Goal: Task Accomplishment & Management: Manage account settings

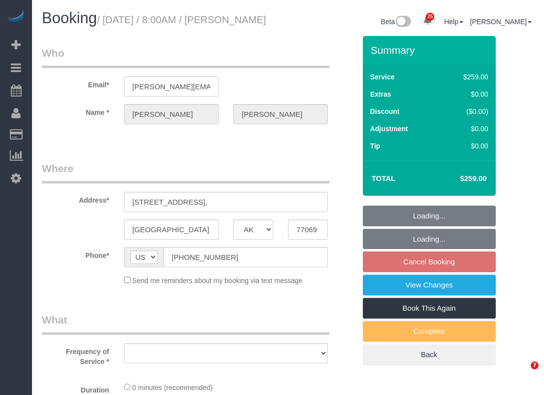
select select "[GEOGRAPHIC_DATA]"
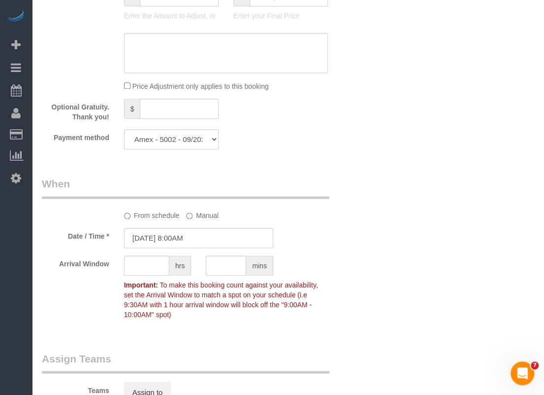
select select "object:3353"
select select "3"
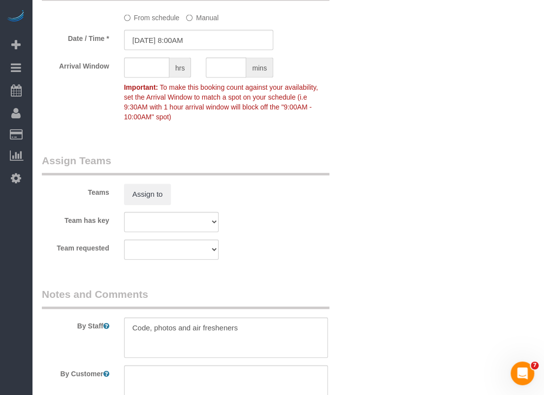
scroll to position [985, 0]
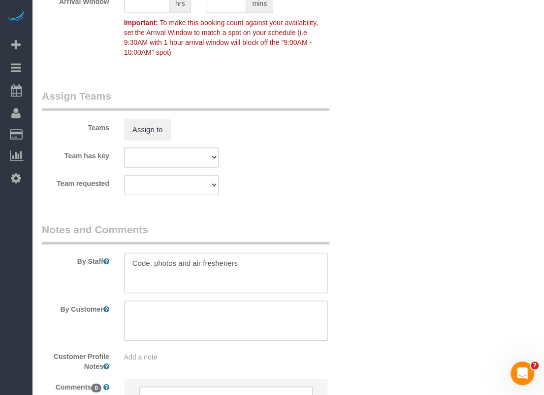
click at [264, 266] on textarea at bounding box center [226, 273] width 204 height 40
paste textarea "Lockbox code is 4637 Deep cleaning approved You gain entry through the garage b…"
click at [133, 288] on textarea at bounding box center [226, 273] width 204 height 40
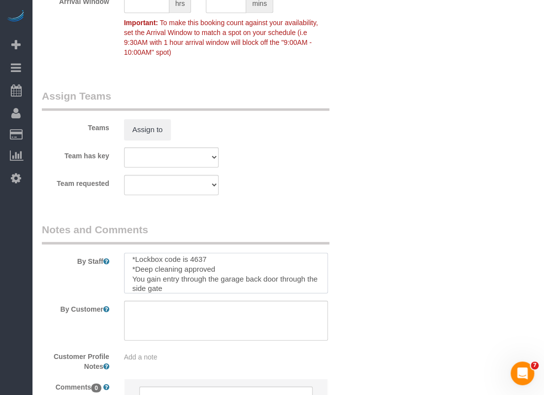
click at [133, 277] on textarea at bounding box center [226, 273] width 204 height 40
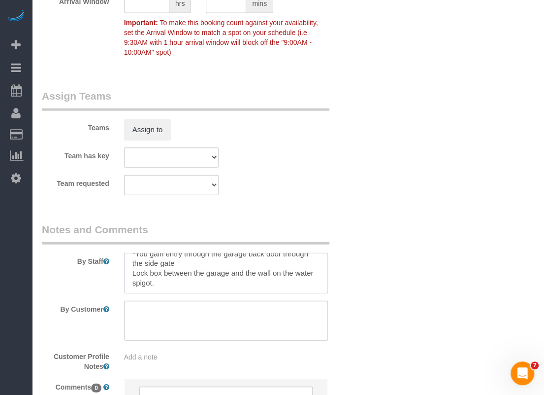
click at [133, 274] on textarea at bounding box center [226, 273] width 204 height 40
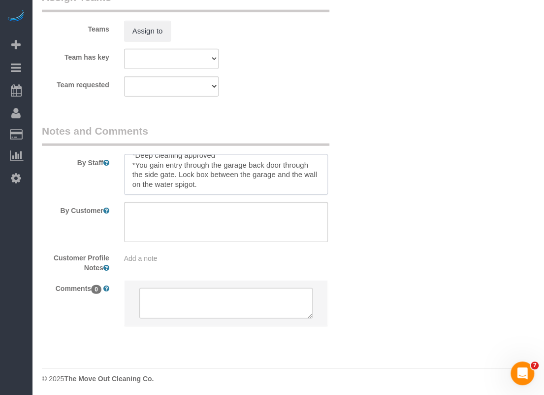
scroll to position [1034, 0]
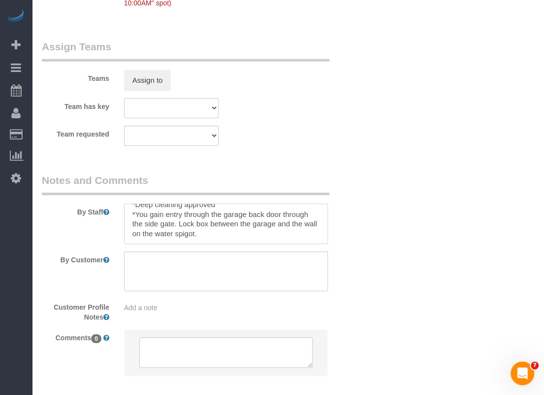
drag, startPoint x: 136, startPoint y: 213, endPoint x: 224, endPoint y: 231, distance: 89.1
click at [224, 231] on textarea at bounding box center [226, 223] width 204 height 40
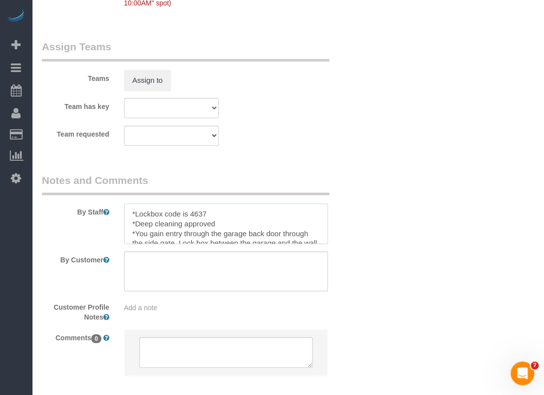
click at [162, 226] on textarea at bounding box center [226, 223] width 204 height 40
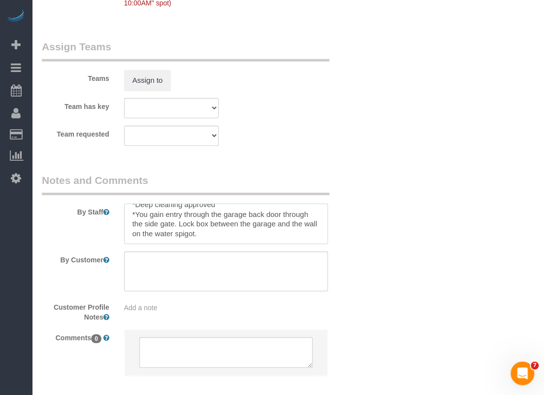
drag, startPoint x: 136, startPoint y: 223, endPoint x: 260, endPoint y: 250, distance: 127.0
click at [260, 250] on sui-booking-comments "By Staff By Customer Customer Profile Notes Add a note Comments 0" at bounding box center [199, 279] width 314 height 213
paste textarea "Lockbox located on the water valve between the garage and the wall"
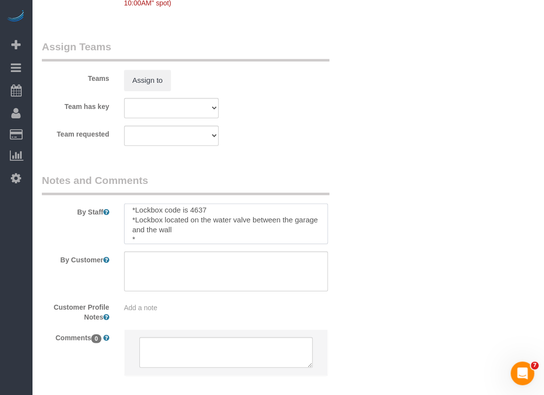
paste textarea "Enter through the pedestrian gate on the right behind the garage. Front door is…"
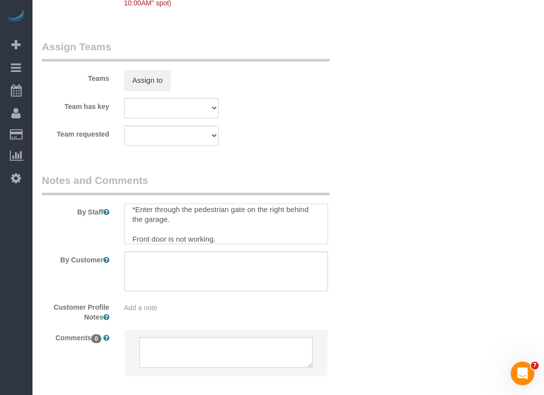
click at [132, 240] on textarea at bounding box center [226, 223] width 204 height 40
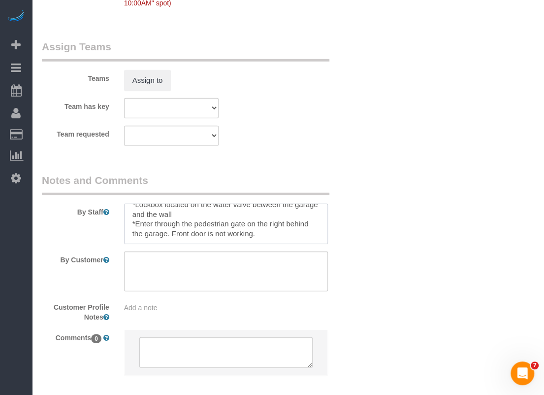
scroll to position [0, 0]
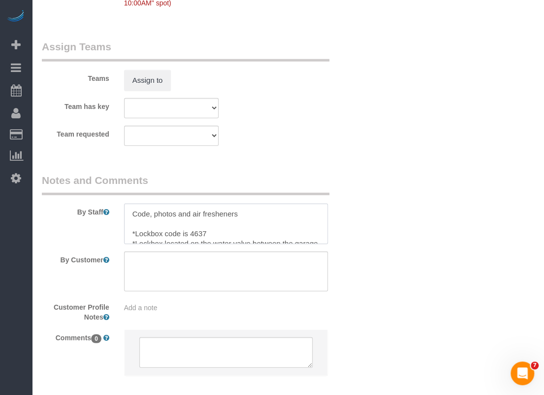
drag, startPoint x: 280, startPoint y: 232, endPoint x: 130, endPoint y: 234, distance: 150.2
click at [130, 234] on textarea at bounding box center [226, 223] width 204 height 40
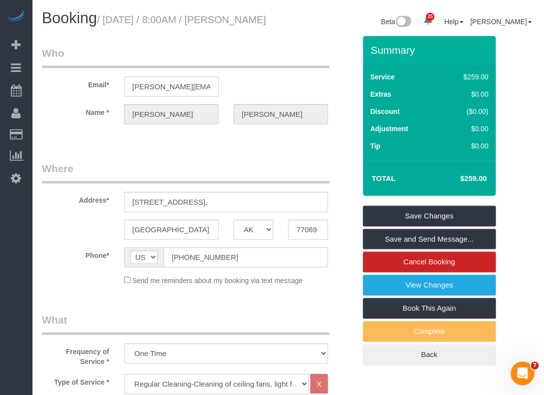
type textarea "Code, photos and air fresheners *Lockbox code is 4637 *Lockbox located on the w…"
click at [385, 208] on link "Save Changes" at bounding box center [429, 215] width 133 height 21
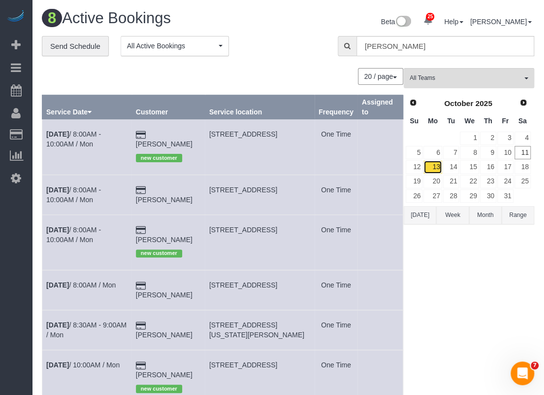
click at [432, 163] on link "13" at bounding box center [433, 166] width 18 height 13
click at [90, 279] on td "Oct 13th / 8:00AM / Mon" at bounding box center [87, 290] width 90 height 40
click at [99, 288] on td "Oct 13th / 8:00AM / Mon" at bounding box center [87, 290] width 90 height 40
click at [101, 285] on link "Oct 13th / 8:00AM / Mon" at bounding box center [80, 285] width 69 height 8
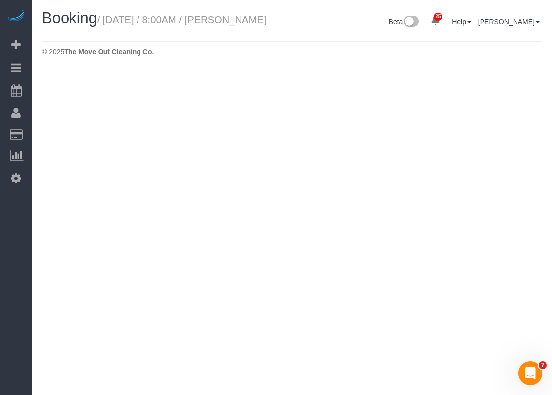
select select "[GEOGRAPHIC_DATA]"
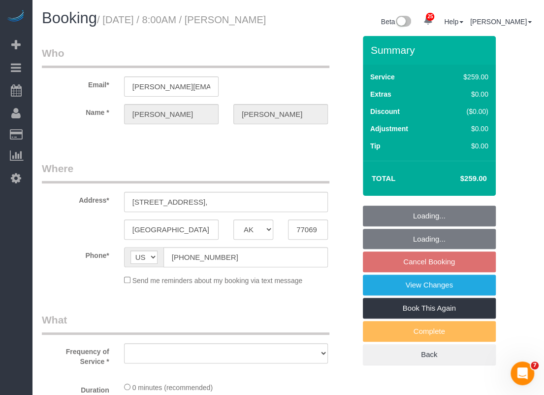
select select "string:fspay-5f9d37c2-99f9-42c9-a91e-ba06f310703a"
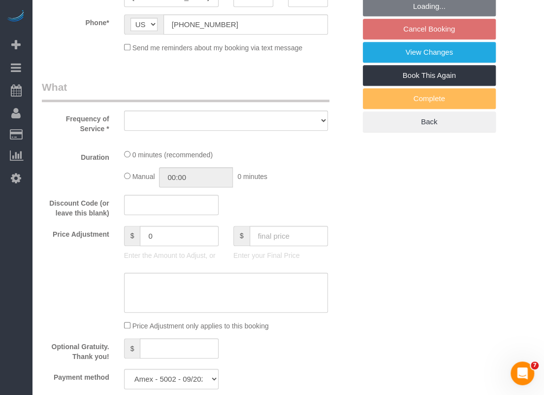
select select "3"
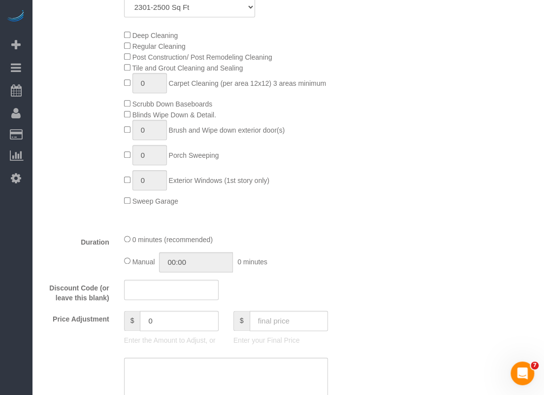
select select "object:4070"
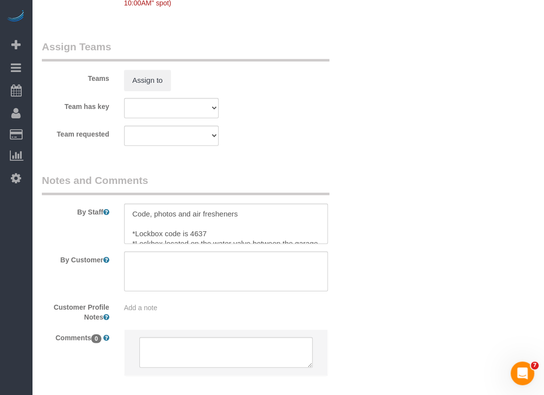
scroll to position [39, 0]
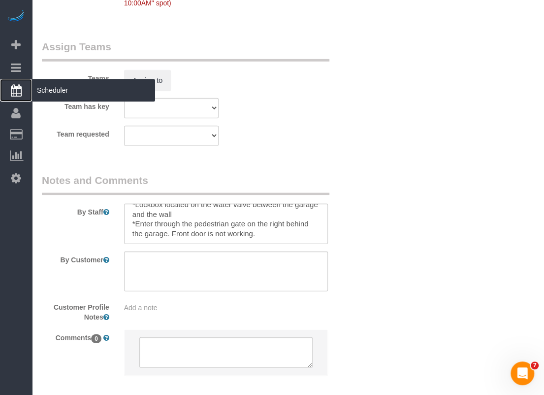
click at [53, 86] on span "Scheduler" at bounding box center [93, 90] width 123 height 23
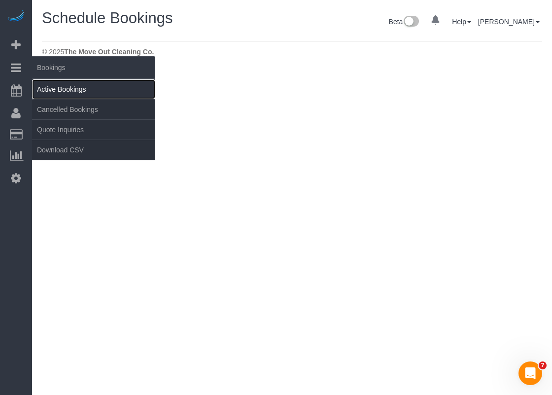
click at [40, 82] on link "Active Bookings" at bounding box center [93, 89] width 123 height 20
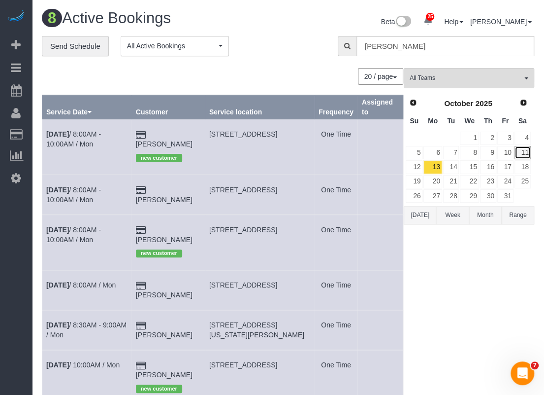
click at [521, 146] on link "11" at bounding box center [523, 152] width 16 height 13
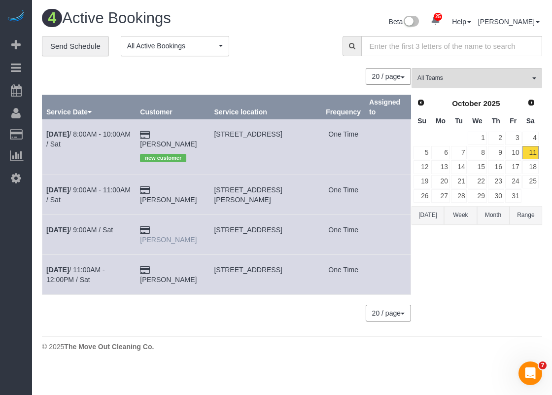
drag, startPoint x: 173, startPoint y: 230, endPoint x: 166, endPoint y: 220, distance: 12.0
click at [166, 220] on td "[PERSON_NAME]" at bounding box center [173, 234] width 74 height 40
copy link "[PERSON_NAME]"
click at [314, 341] on div "© 2025 The Move Out Cleaning Co." at bounding box center [292, 346] width 500 height 10
drag, startPoint x: 212, startPoint y: 219, endPoint x: 285, endPoint y: 217, distance: 72.9
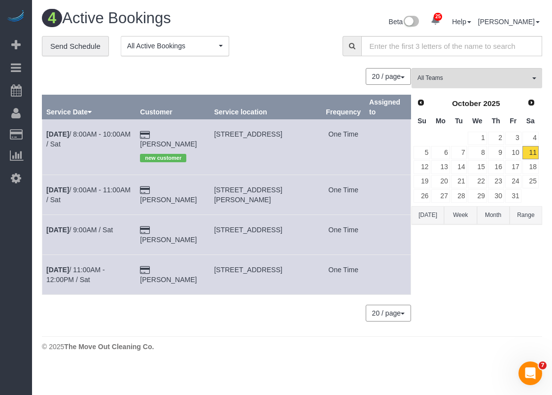
click at [282, 226] on span "[STREET_ADDRESS]" at bounding box center [248, 230] width 68 height 8
copy span "1120 Fawn Meadow Trl,"
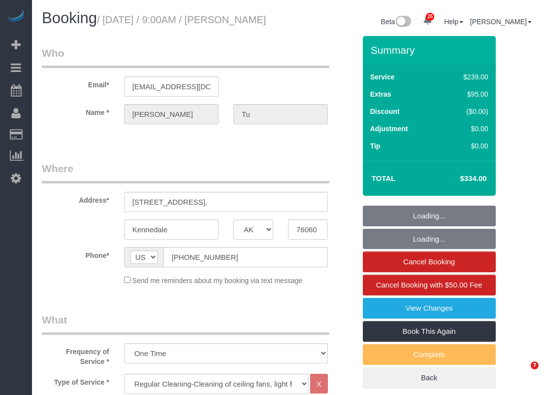
select select "[GEOGRAPHIC_DATA]"
select select "3"
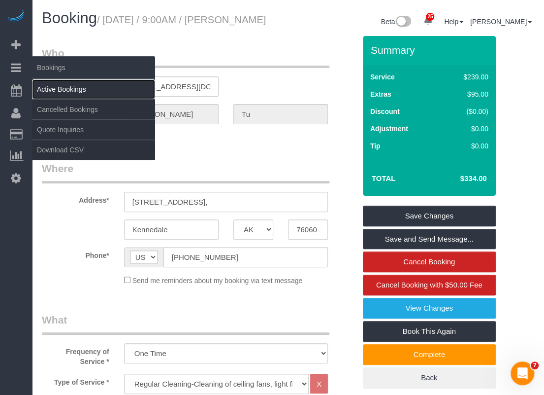
click at [47, 84] on link "Active Bookings" at bounding box center [93, 89] width 123 height 20
